Goal: Task Accomplishment & Management: Manage account settings

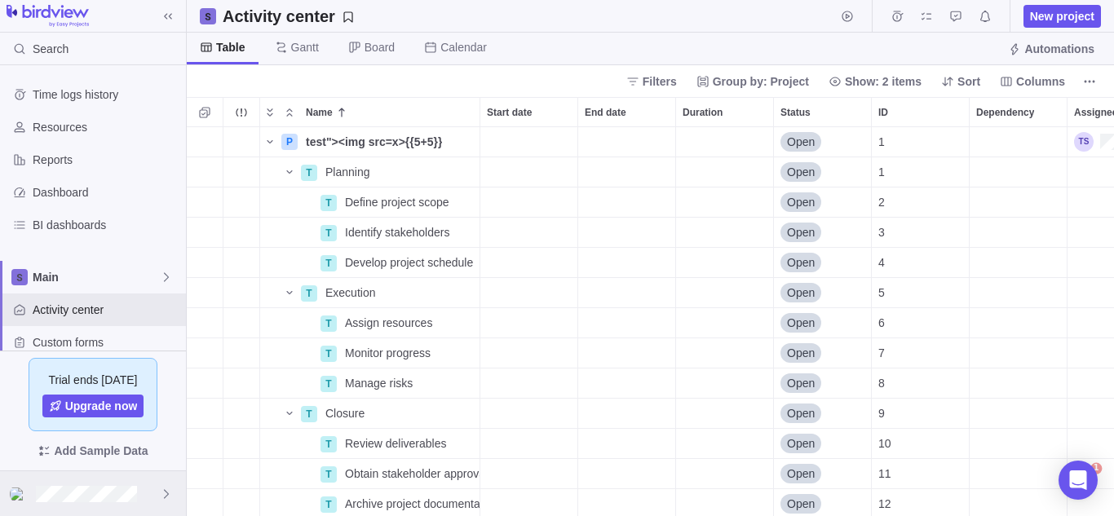
click at [157, 498] on div at bounding box center [93, 493] width 186 height 45
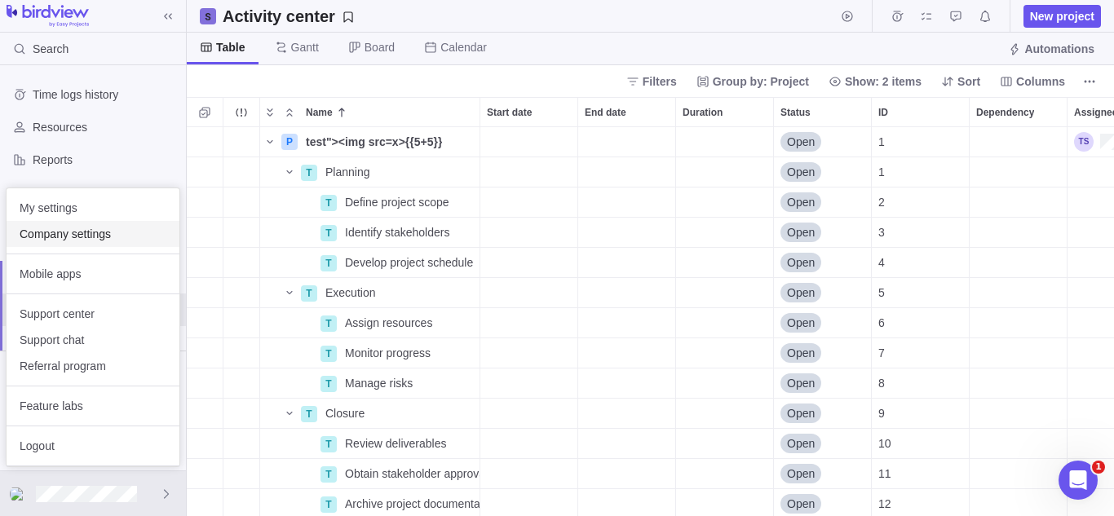
click at [128, 243] on div "Company settings" at bounding box center [93, 234] width 173 height 26
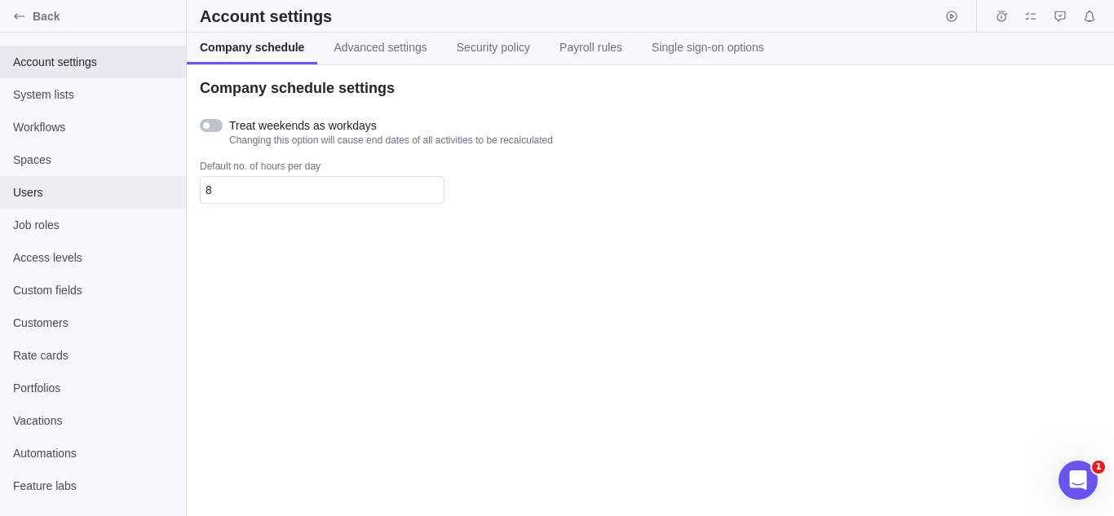
click at [133, 194] on span "Users" at bounding box center [93, 192] width 160 height 16
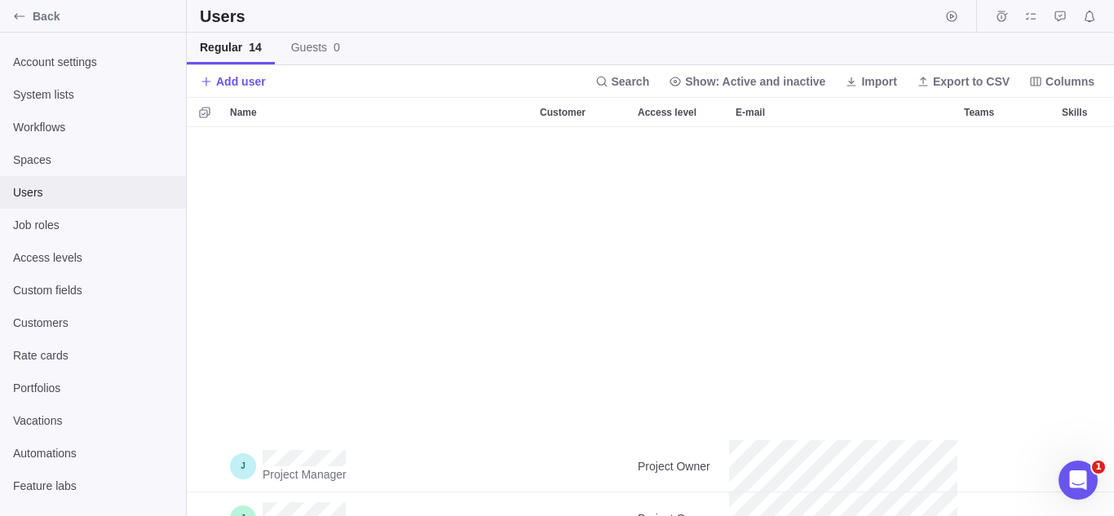
scroll to position [354, 0]
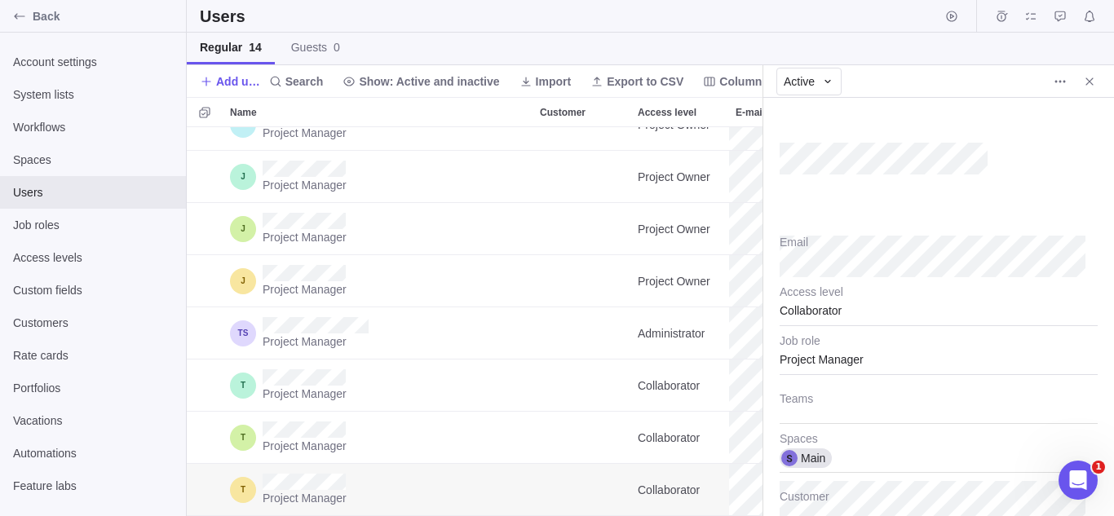
scroll to position [377, 563]
type textarea "x"
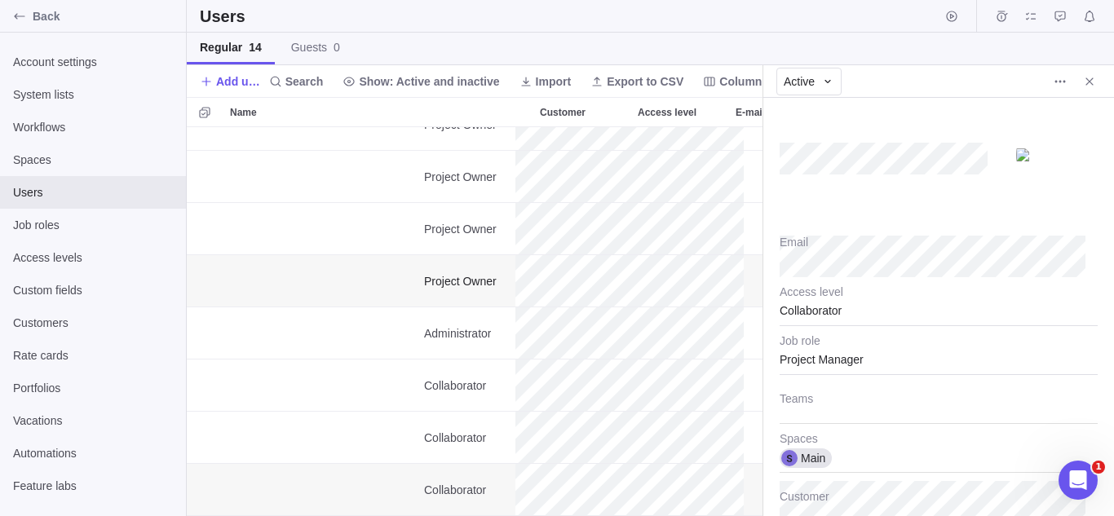
scroll to position [0, 214]
